Goal: Information Seeking & Learning: Find specific fact

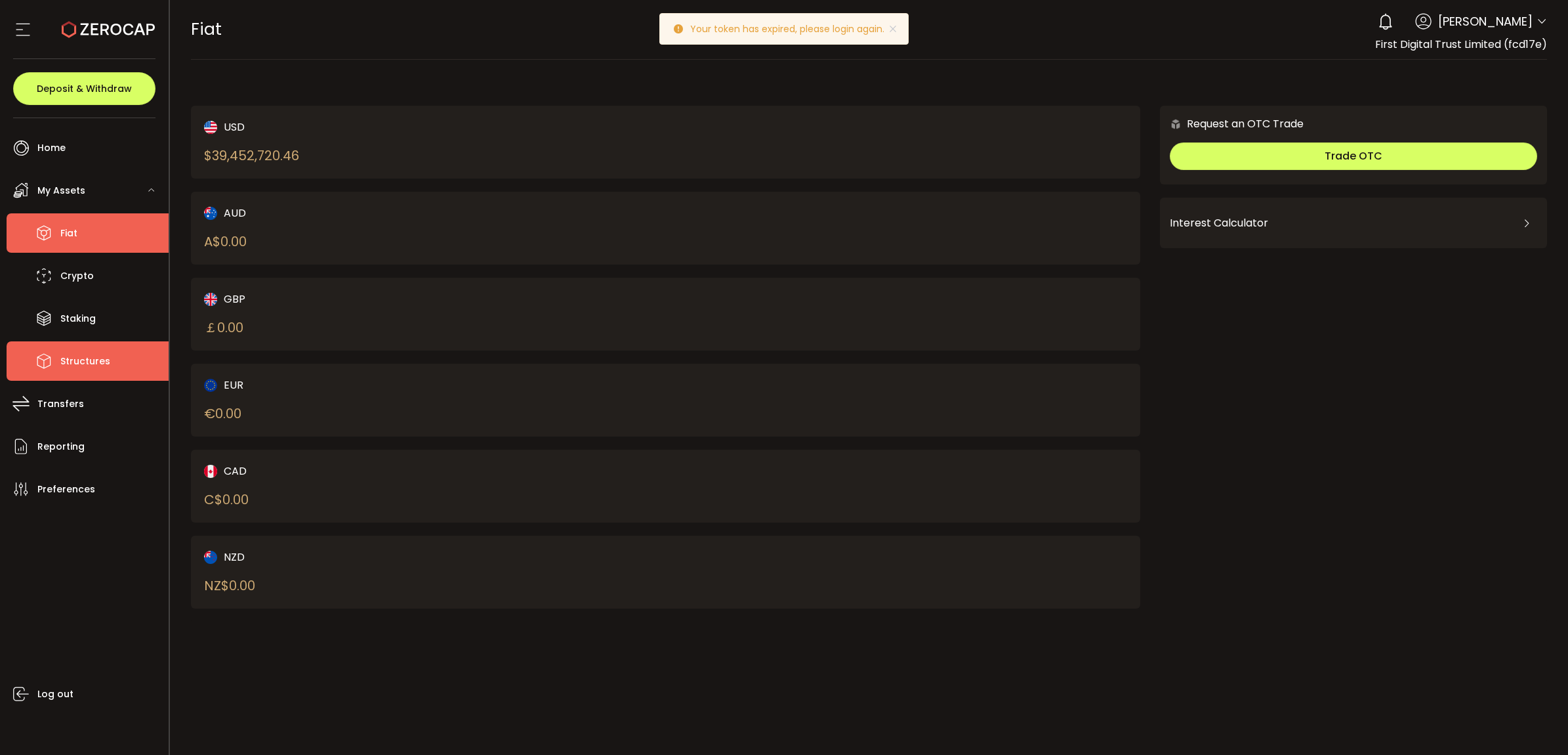
click at [100, 359] on span "Structures" at bounding box center [85, 361] width 50 height 19
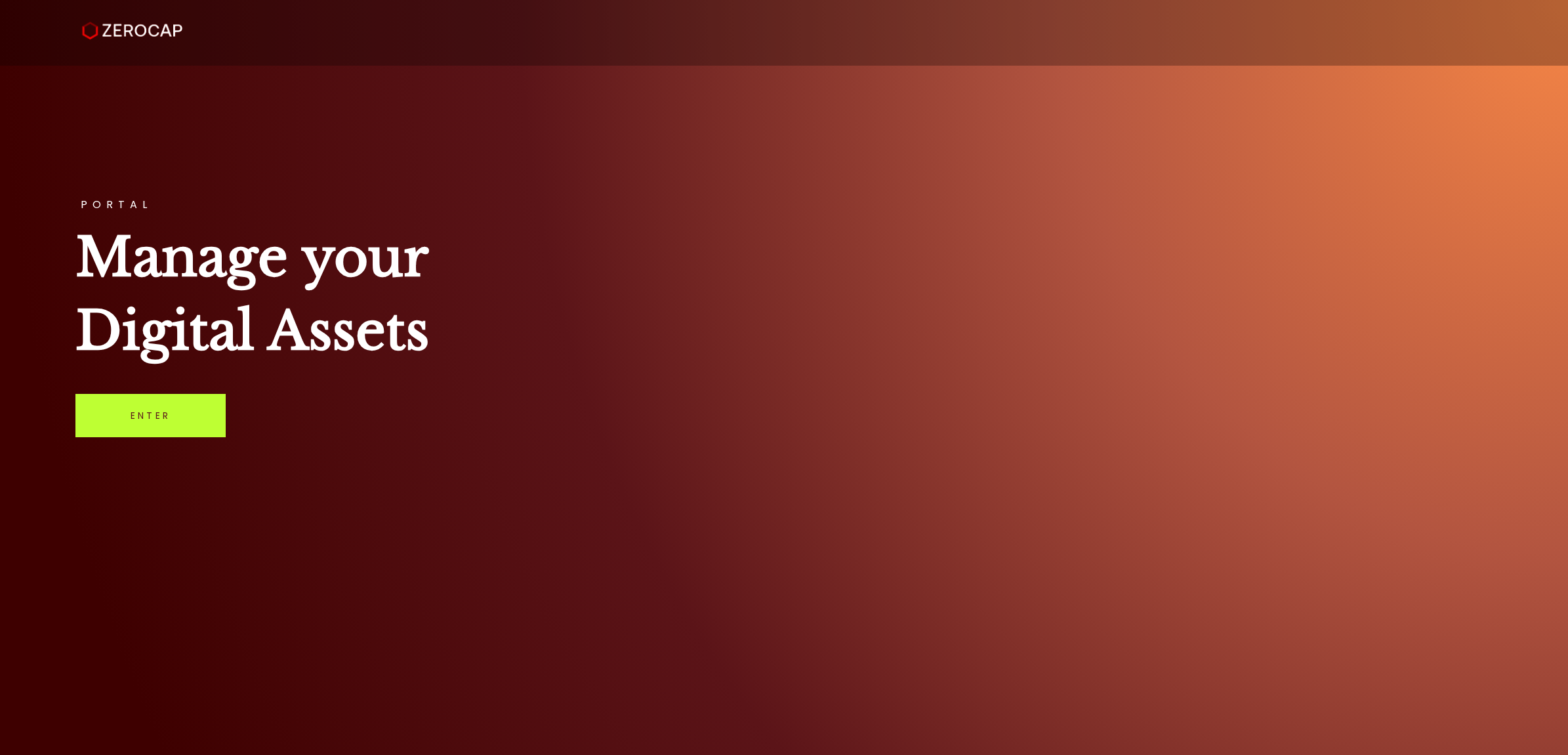
click at [135, 429] on link "Enter" at bounding box center [151, 415] width 151 height 43
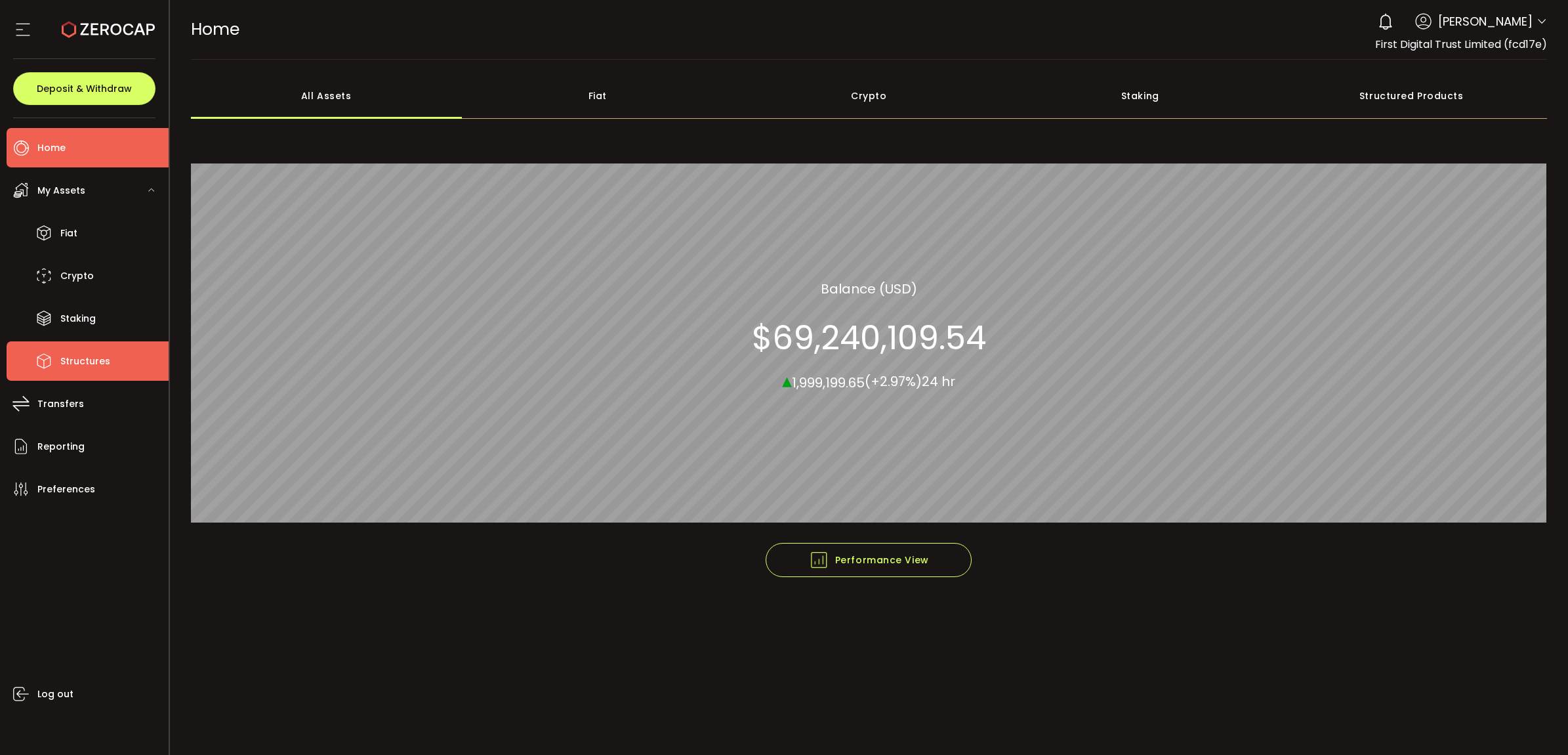
click at [125, 367] on li "Structures" at bounding box center [87, 361] width 162 height 39
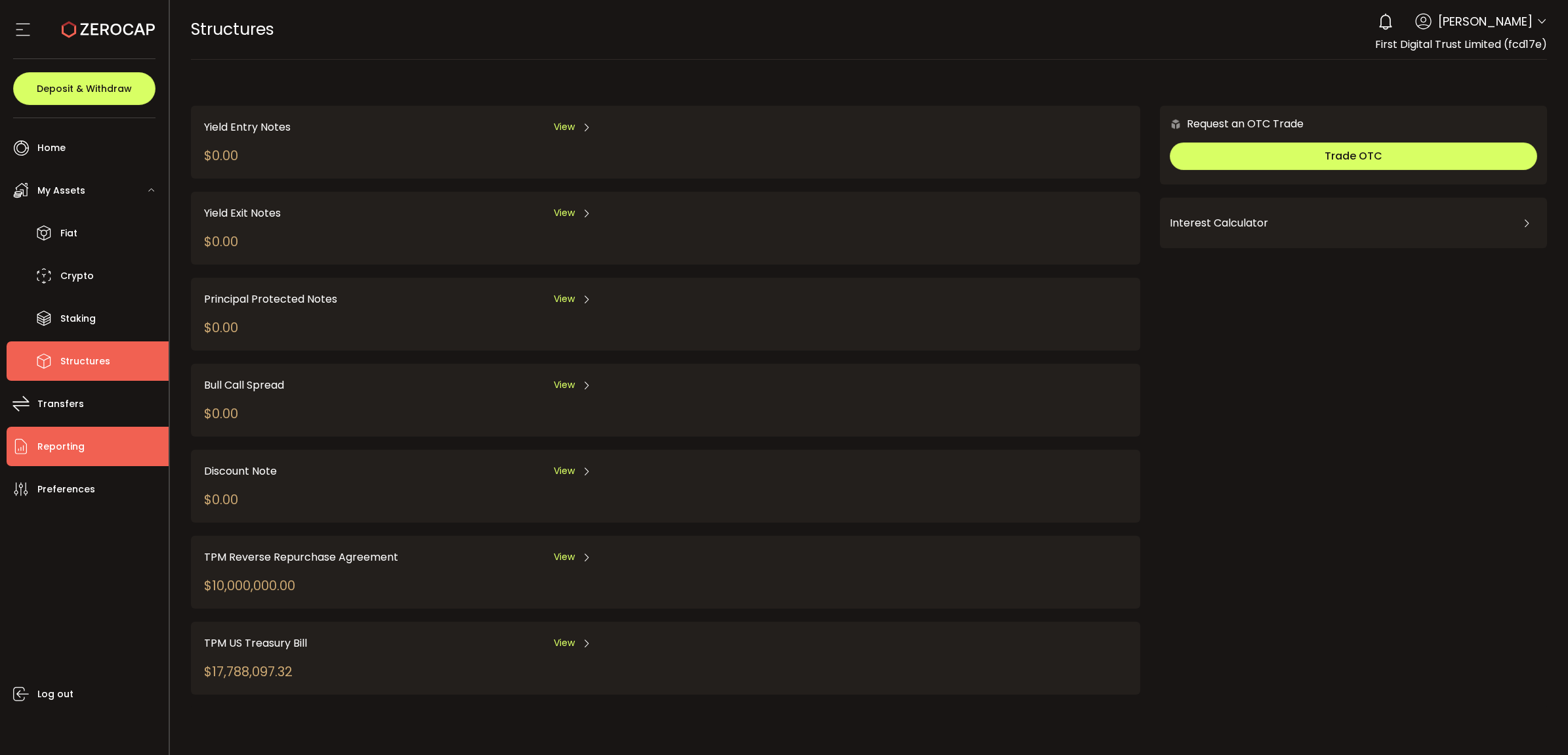
click at [92, 441] on li "Reporting" at bounding box center [87, 447] width 162 height 39
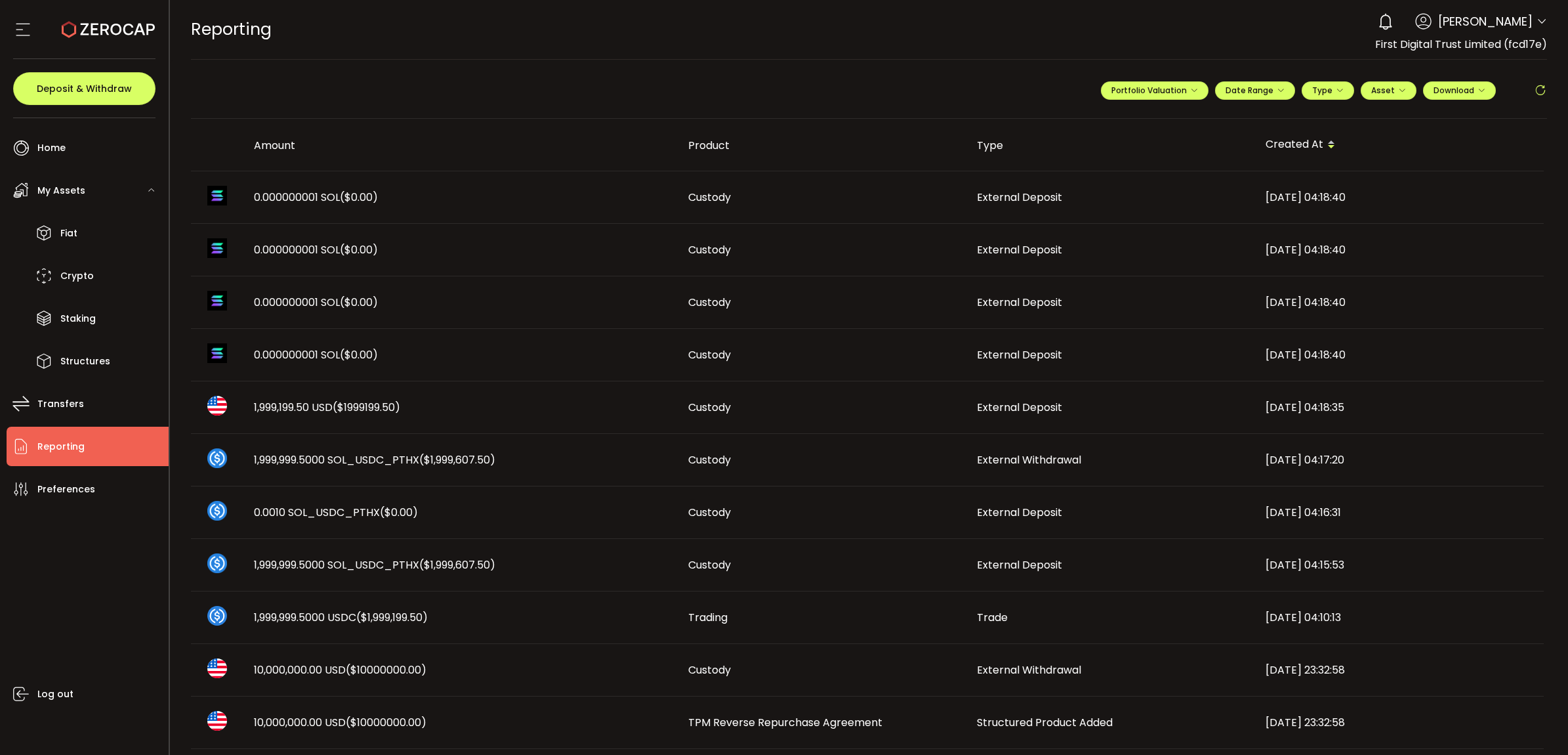
click at [275, 409] on span "1,999,199.50 USD ($1999199.50)" at bounding box center [327, 407] width 147 height 15
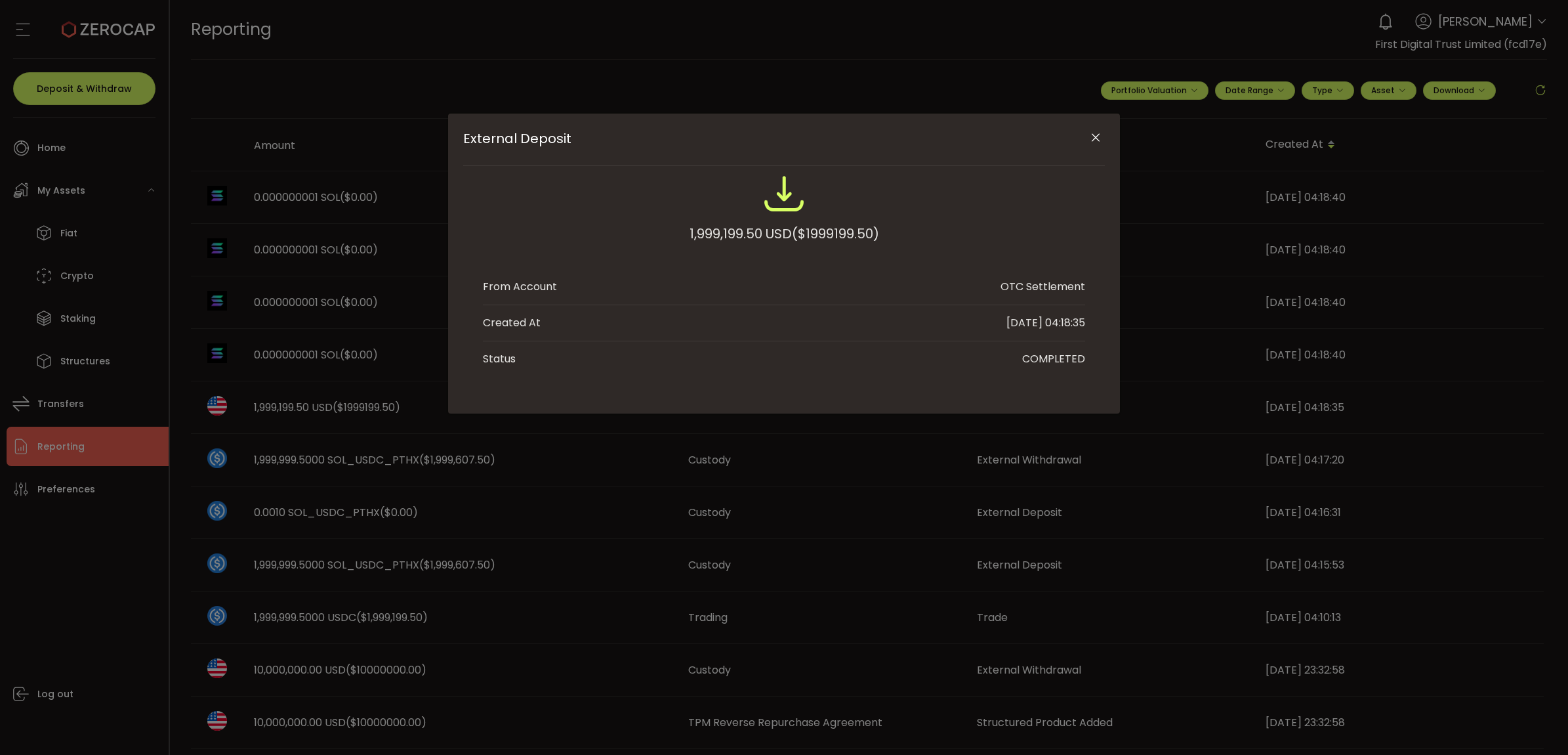
click at [733, 233] on div "1,999,199.50 USD ($1999199.50)" at bounding box center [784, 234] width 190 height 24
copy div "1,999,199.50"
click at [1102, 136] on button "Close" at bounding box center [1095, 137] width 23 height 23
